Goal: Task Accomplishment & Management: Manage account settings

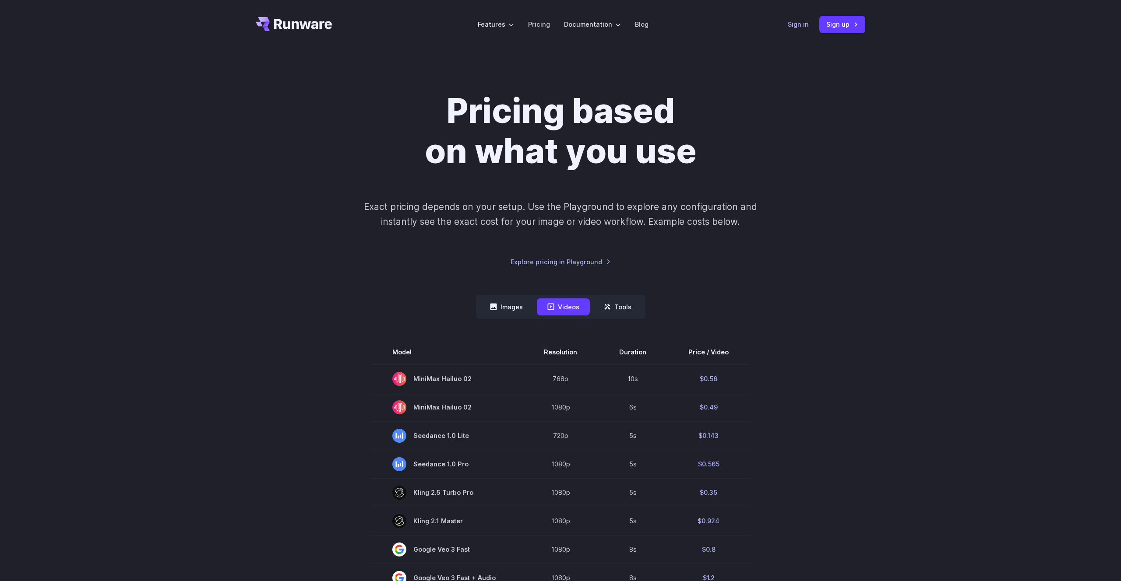
click at [799, 28] on link "Sign in" at bounding box center [798, 24] width 21 height 10
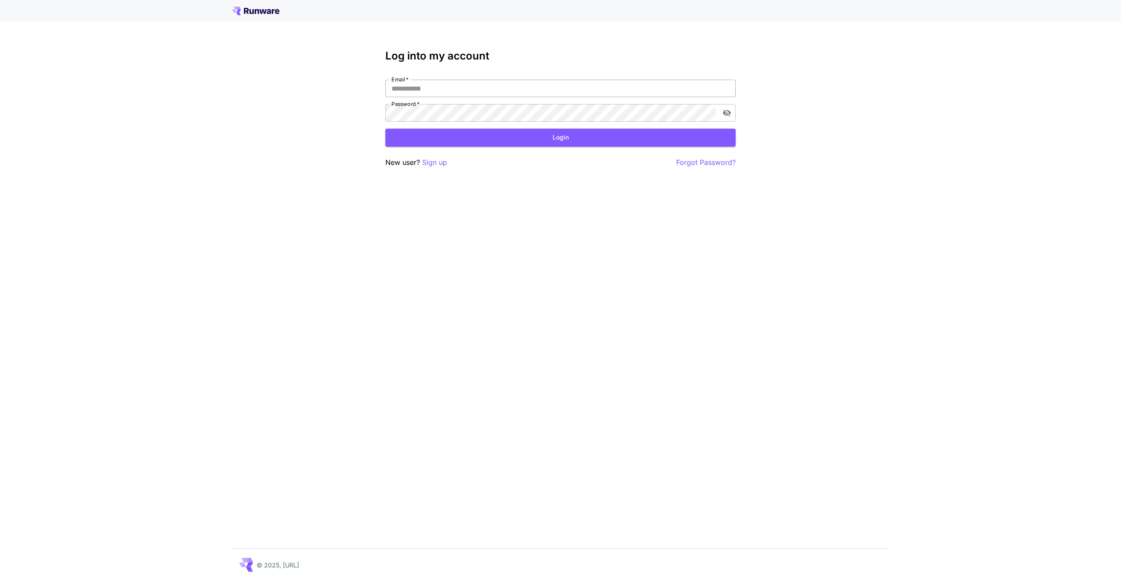
click at [429, 96] on input "Email   *" at bounding box center [560, 89] width 350 height 18
type input "**********"
click button "Login" at bounding box center [560, 138] width 350 height 18
